Goal: Task Accomplishment & Management: Use online tool/utility

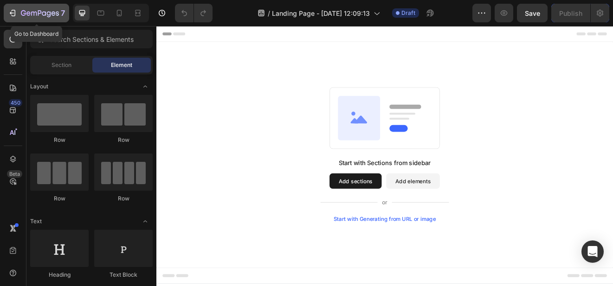
click at [18, 11] on div "7" at bounding box center [36, 12] width 57 height 11
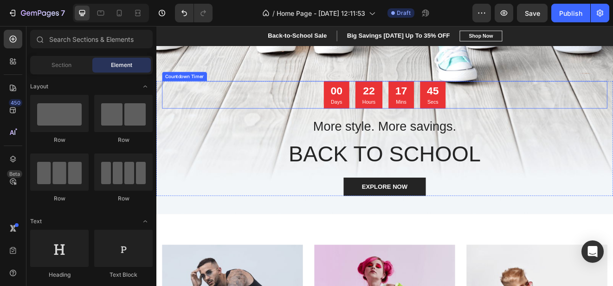
scroll to position [93, 0]
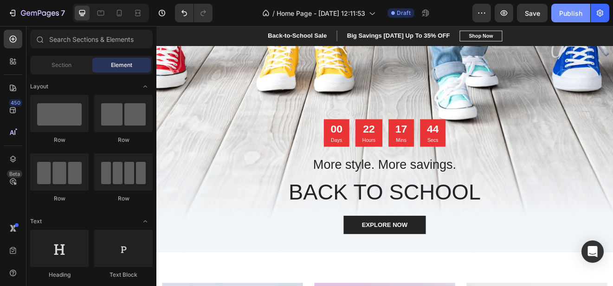
click at [555, 13] on button "Publish" at bounding box center [571, 13] width 39 height 19
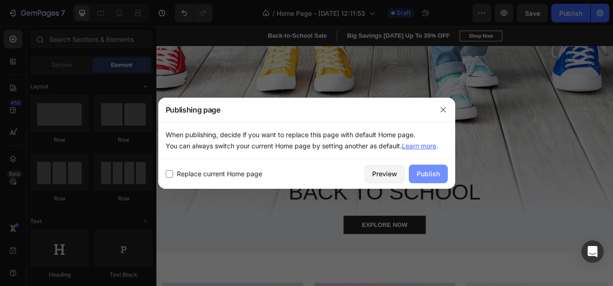
click at [420, 172] on div "Publish" at bounding box center [428, 174] width 23 height 10
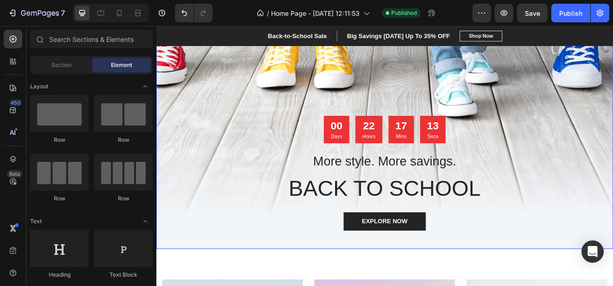
scroll to position [0, 0]
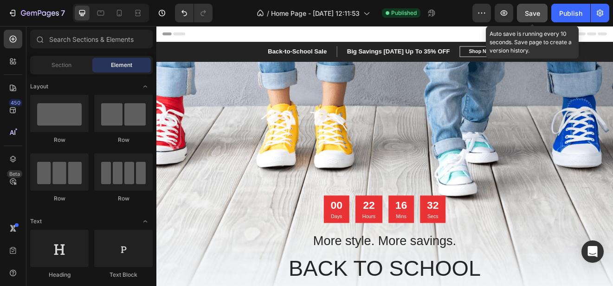
click at [533, 13] on span "Save" at bounding box center [532, 13] width 15 height 8
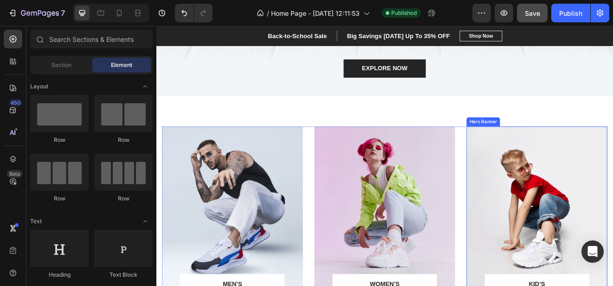
scroll to position [325, 0]
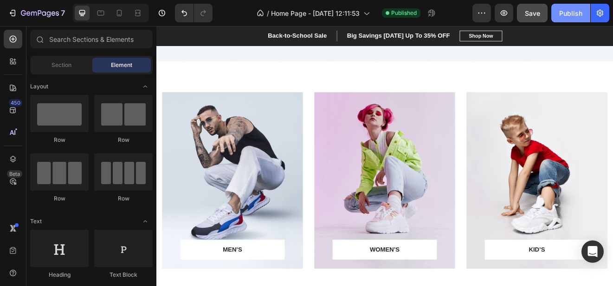
click at [578, 10] on div "Publish" at bounding box center [570, 13] width 23 height 10
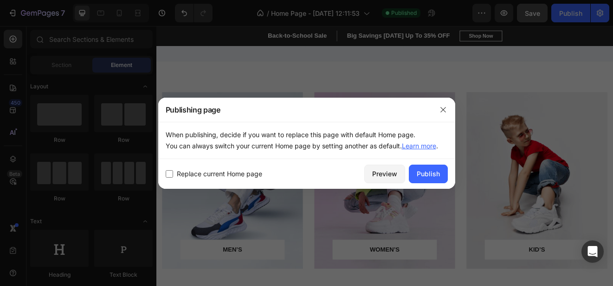
click at [167, 176] on input "checkbox" at bounding box center [169, 173] width 7 height 7
checkbox input "true"
click at [420, 176] on div "Publish" at bounding box center [428, 174] width 23 height 10
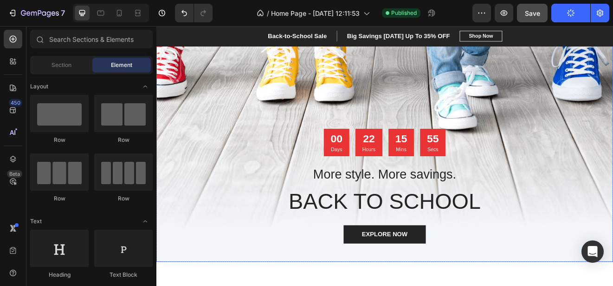
scroll to position [0, 0]
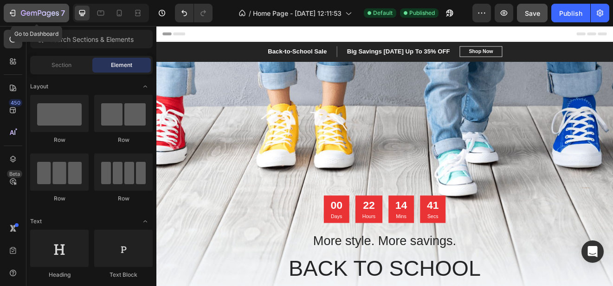
click at [30, 9] on div "7" at bounding box center [43, 12] width 44 height 11
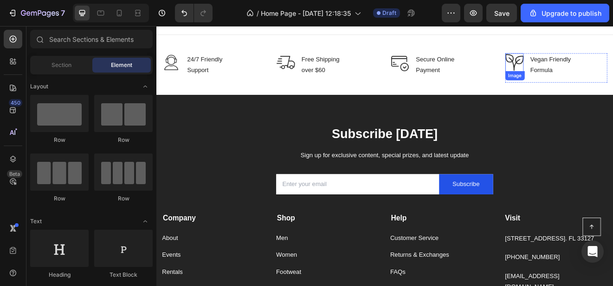
scroll to position [1300, 0]
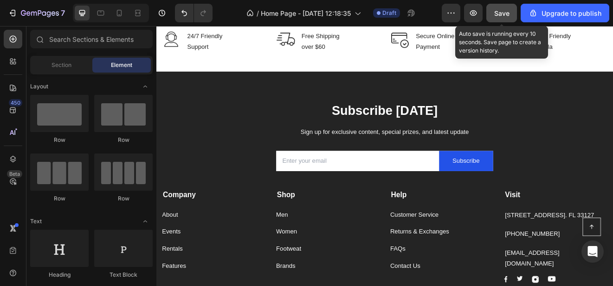
click at [504, 18] on div "Save" at bounding box center [501, 13] width 15 height 10
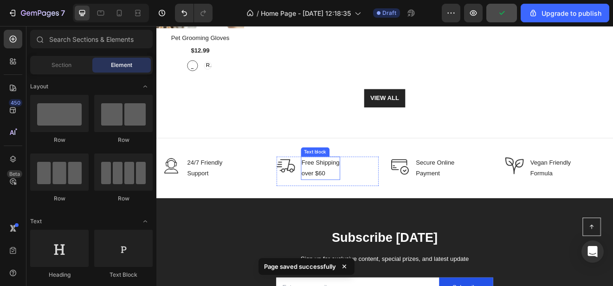
scroll to position [1114, 0]
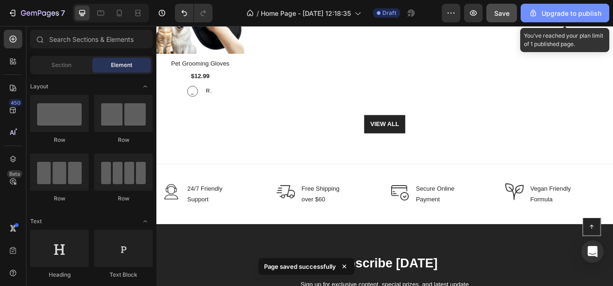
click at [566, 12] on div "Upgrade to publish" at bounding box center [565, 13] width 73 height 10
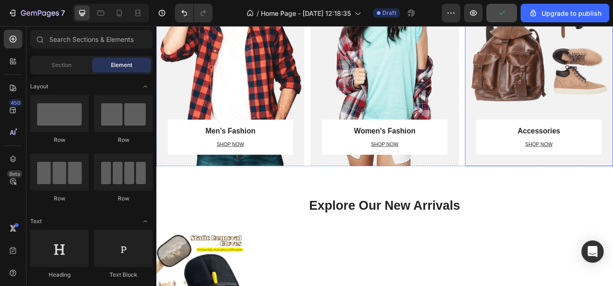
scroll to position [452, 0]
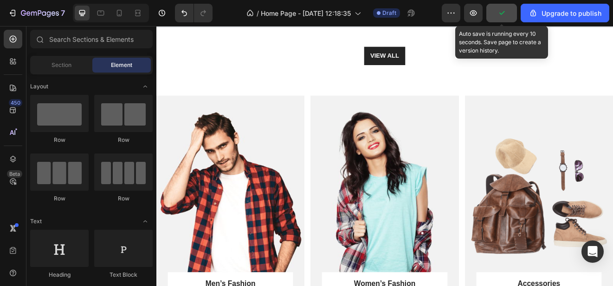
click at [501, 10] on icon "button" at bounding box center [501, 12] width 9 height 9
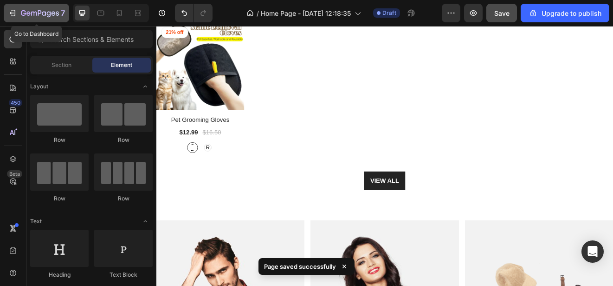
click at [36, 16] on icon "button" at bounding box center [40, 14] width 38 height 8
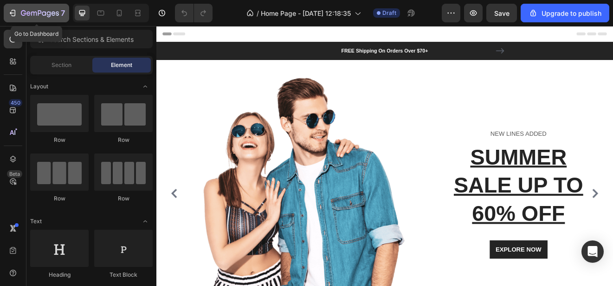
click at [36, 13] on icon "button" at bounding box center [40, 14] width 38 height 8
